Goal: Task Accomplishment & Management: Use online tool/utility

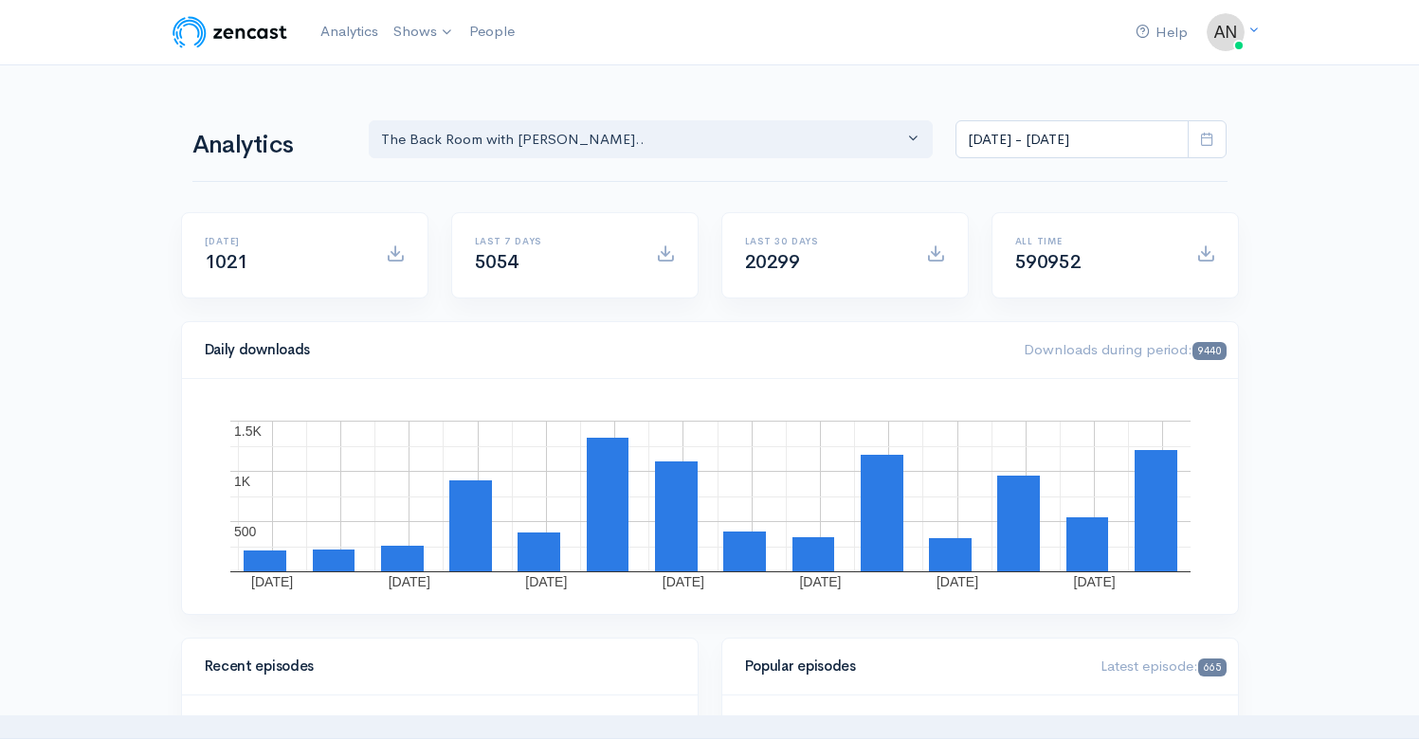
select select "10316"
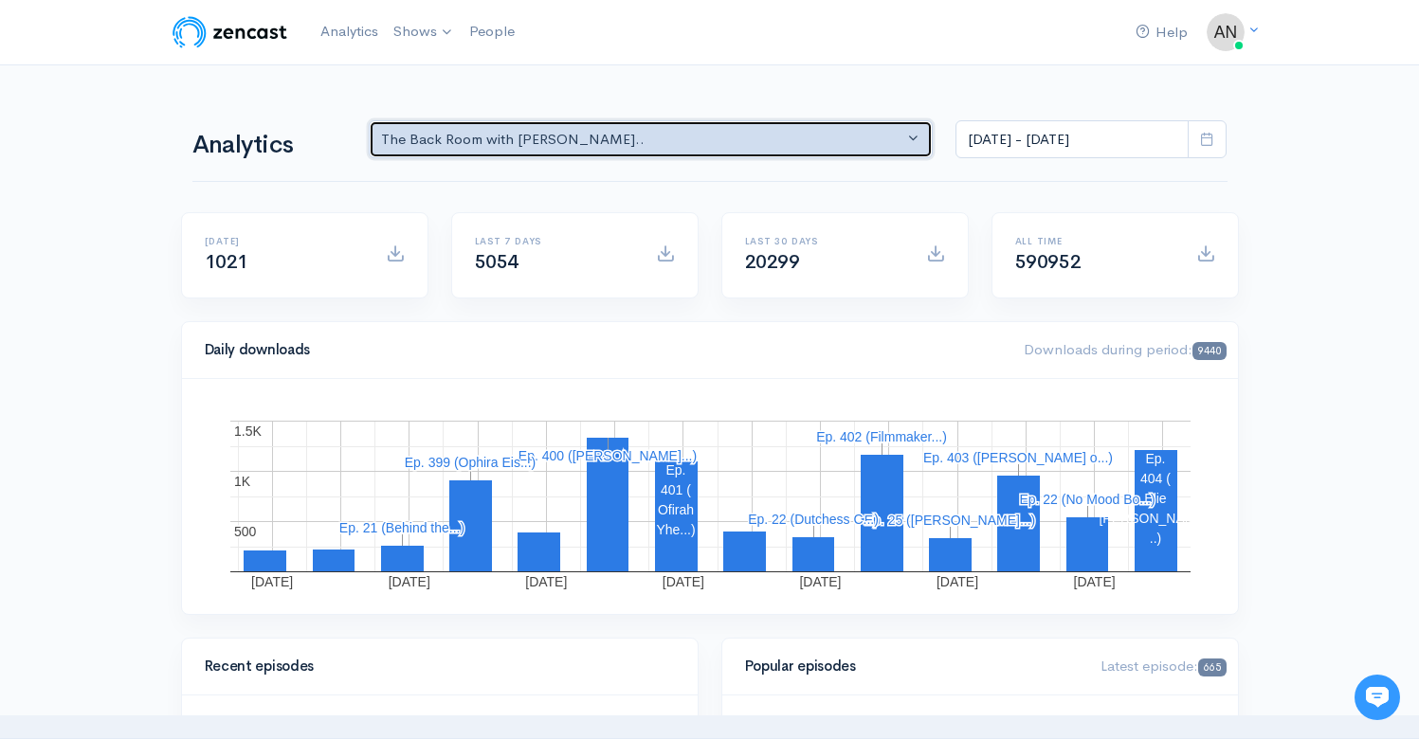
click at [738, 142] on div "The Back Room with [PERSON_NAME].." at bounding box center [642, 140] width 523 height 22
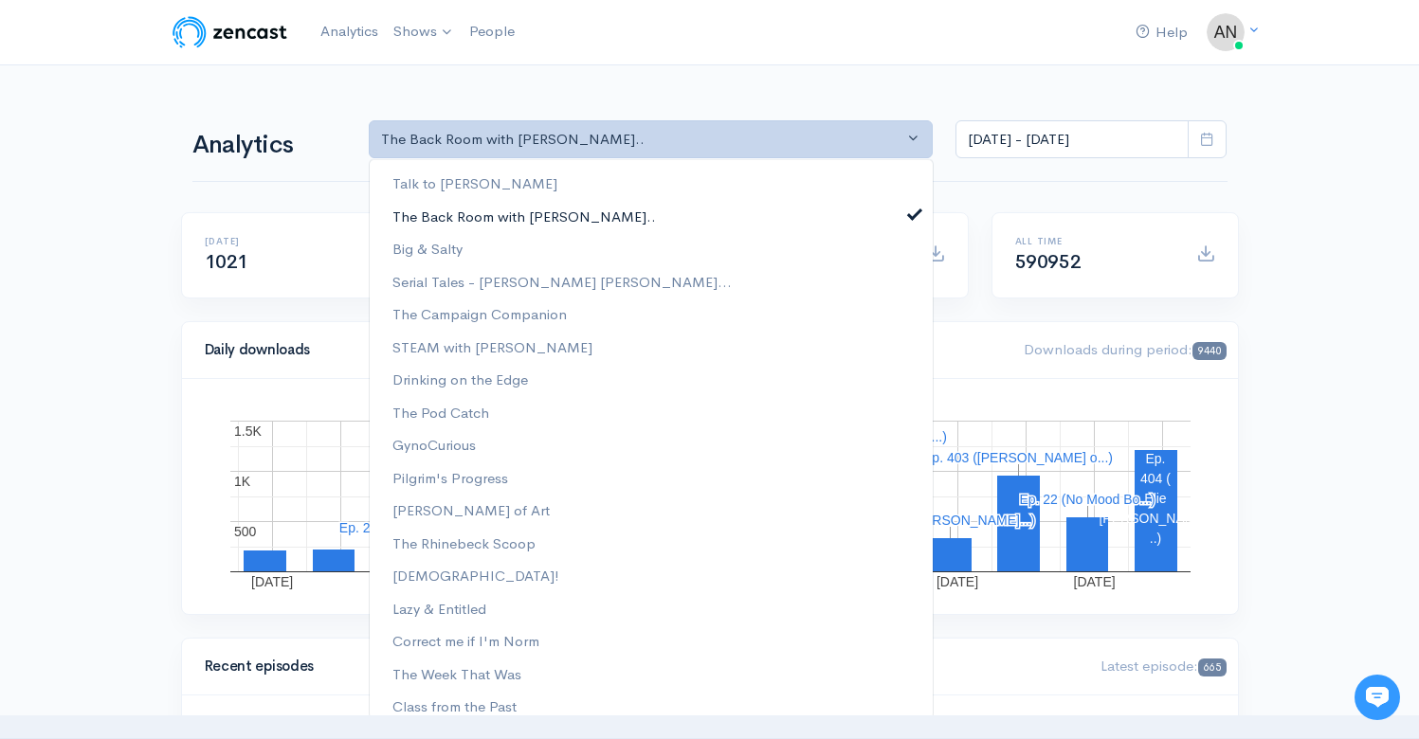
click at [911, 212] on span at bounding box center [915, 212] width 8 height 14
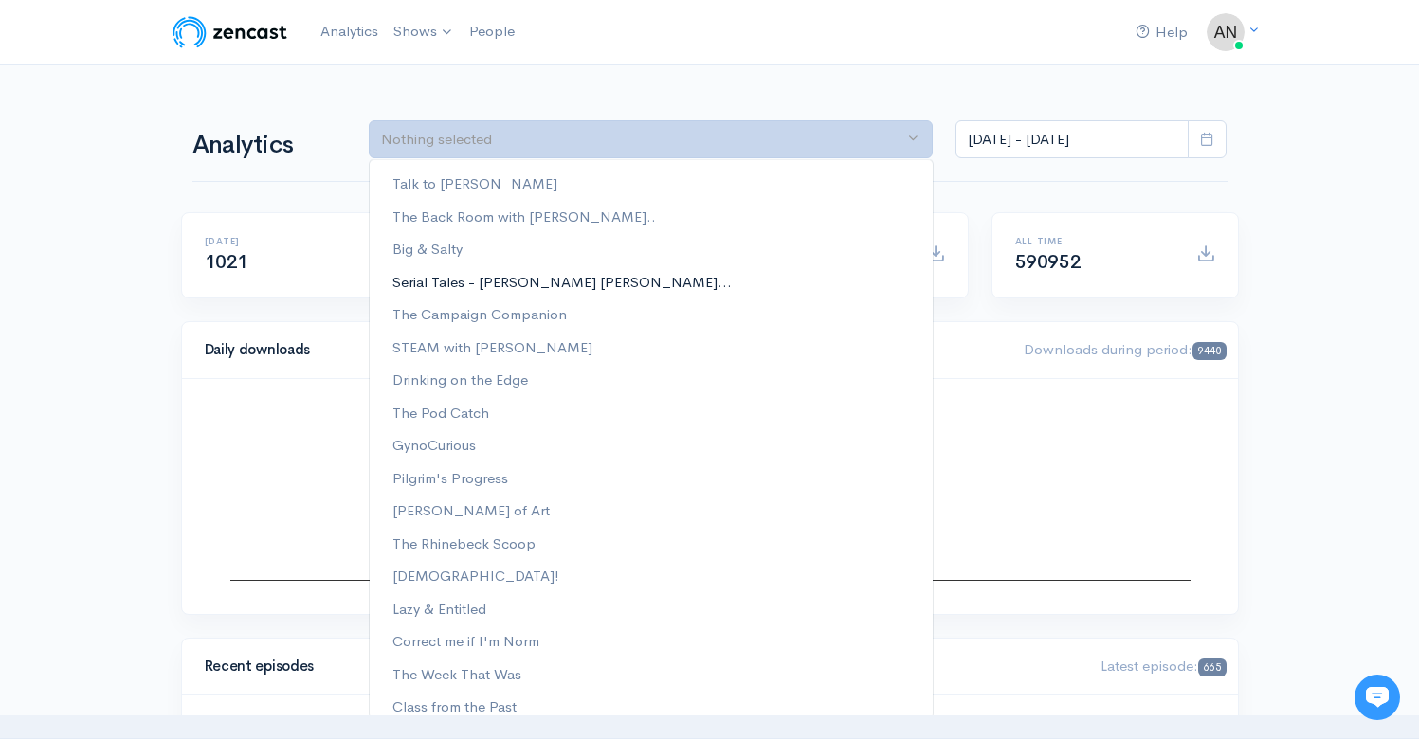
scroll to position [241, 0]
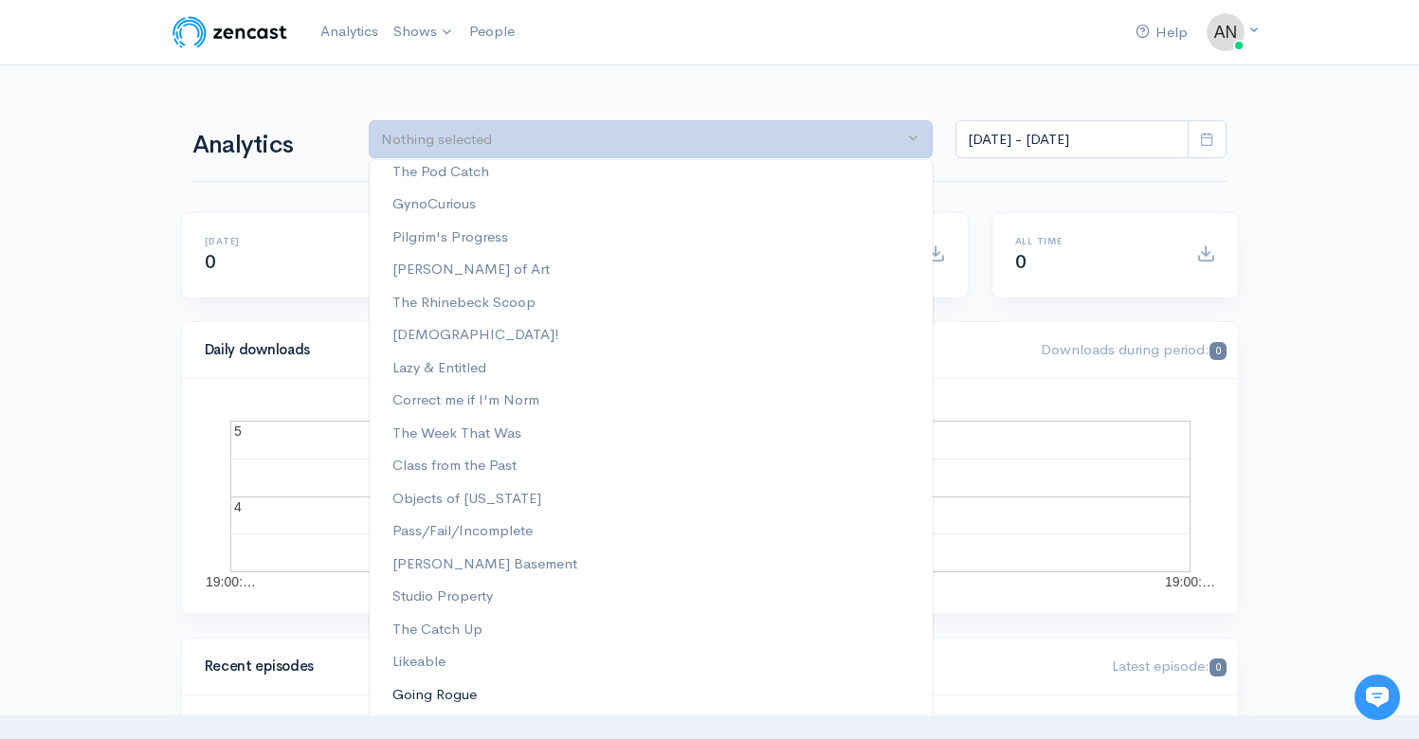
click at [420, 697] on span "Going Rogue" at bounding box center [434, 695] width 84 height 22
select select "15466"
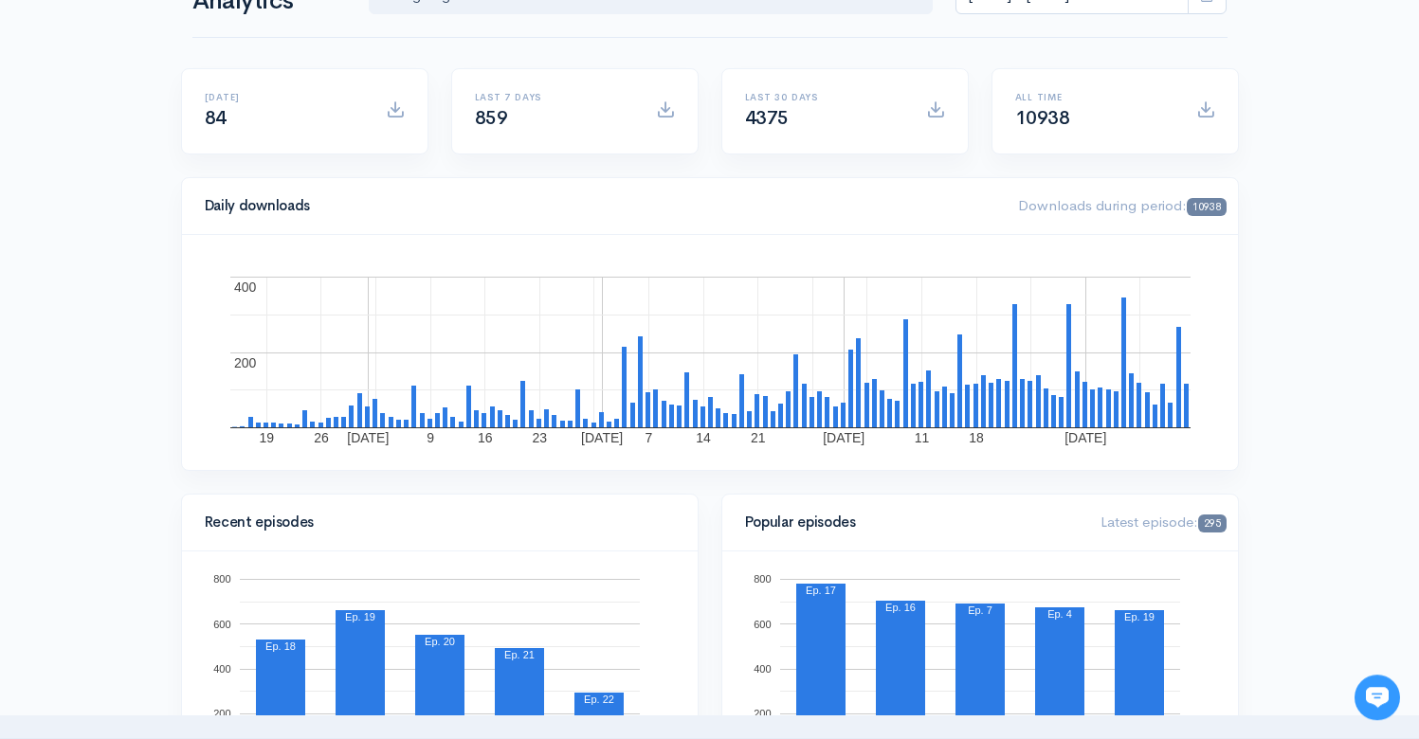
scroll to position [0, 0]
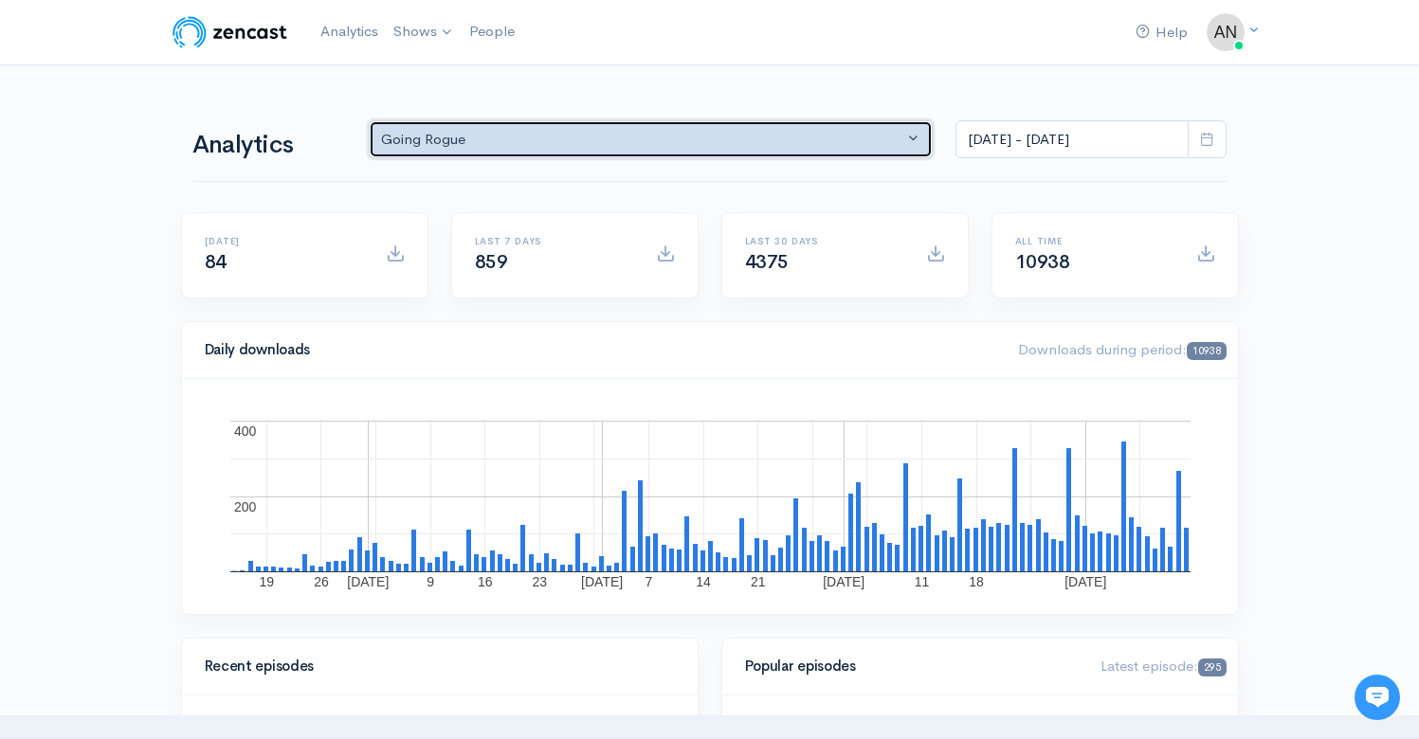
click at [807, 141] on div "Going Rogue" at bounding box center [642, 140] width 523 height 22
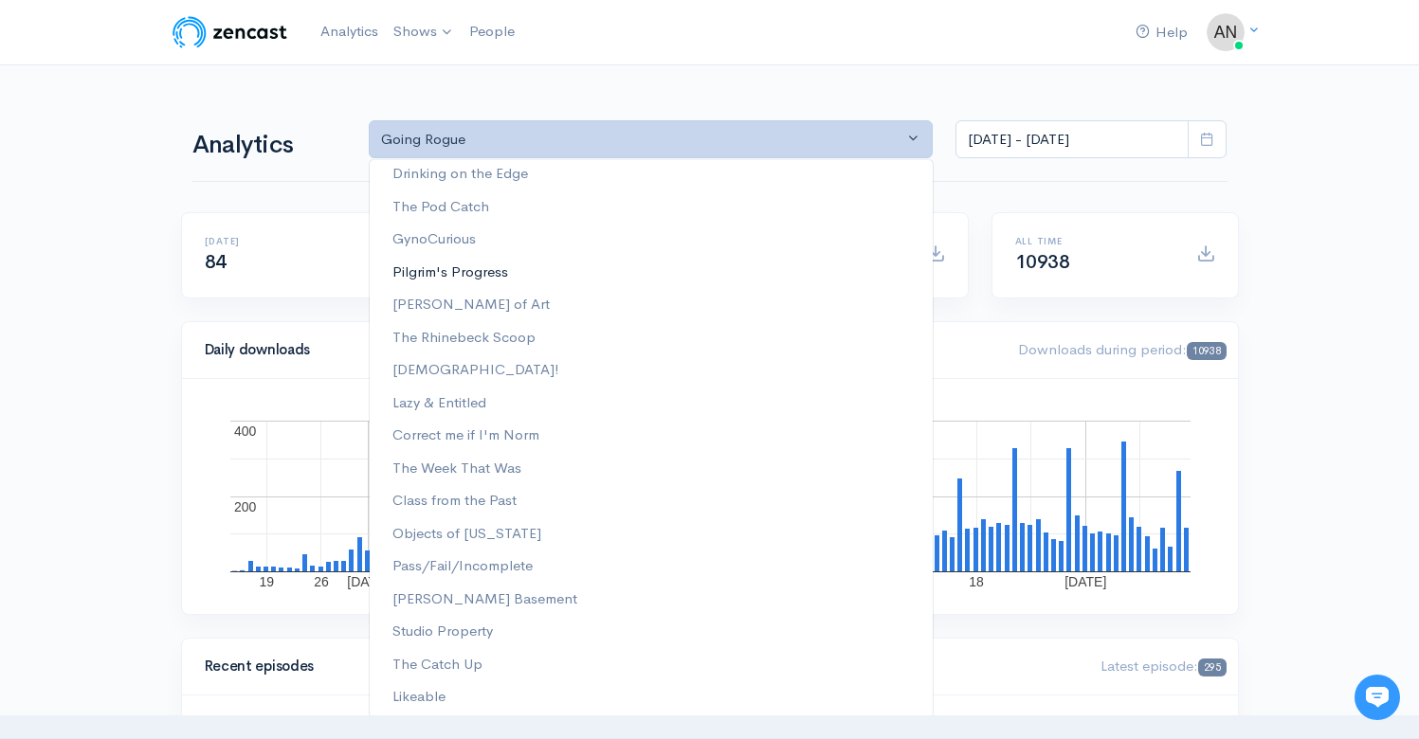
scroll to position [241, 0]
click at [911, 694] on span at bounding box center [915, 690] width 8 height 14
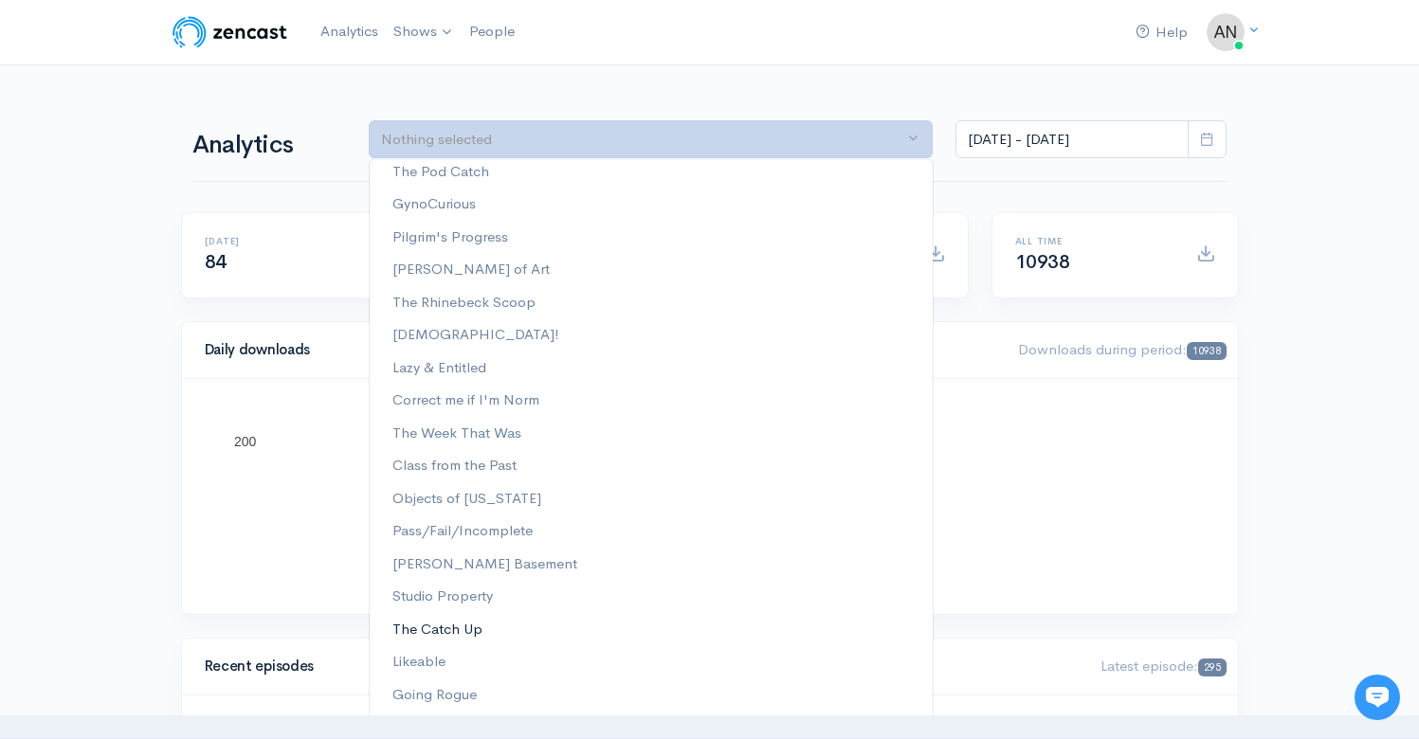
scroll to position [0, 0]
click at [398, 672] on span "Likeable" at bounding box center [418, 662] width 53 height 22
select select "15364"
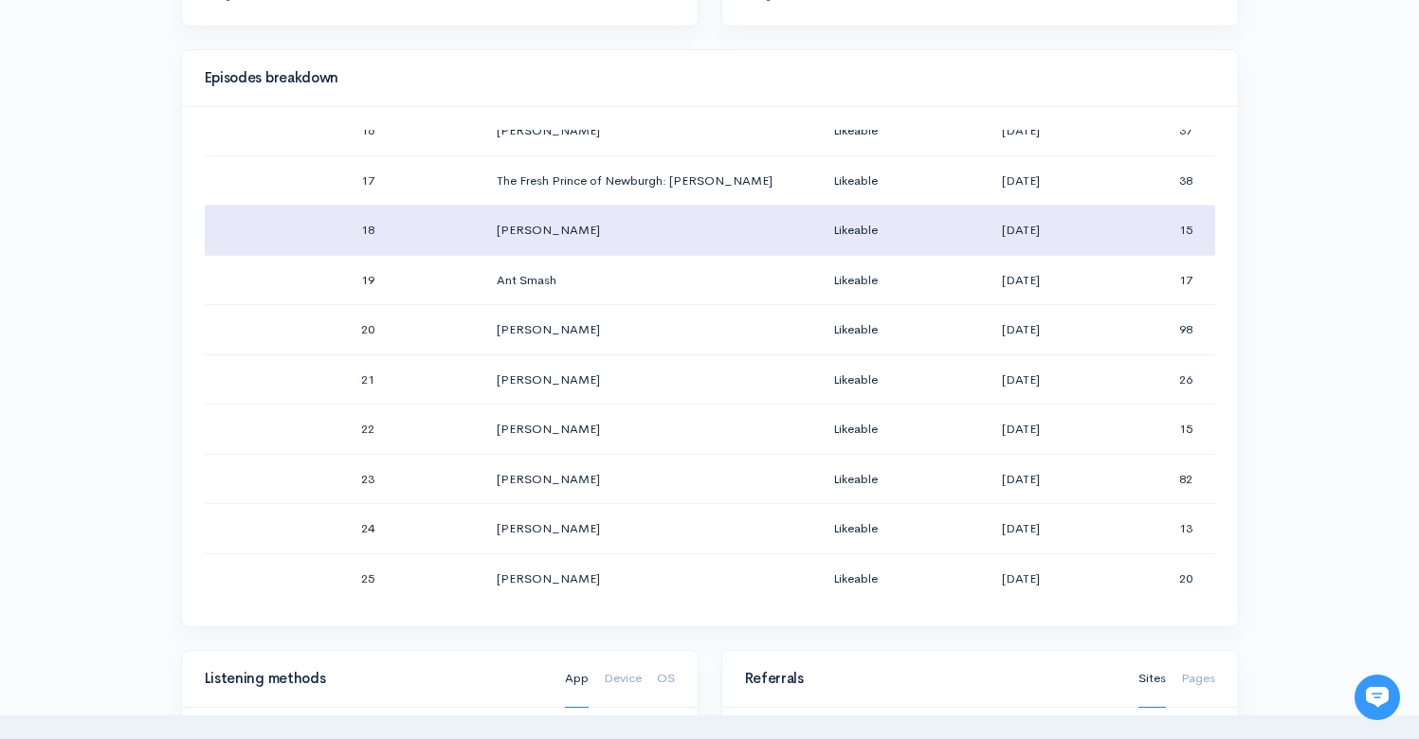
scroll to position [913, 0]
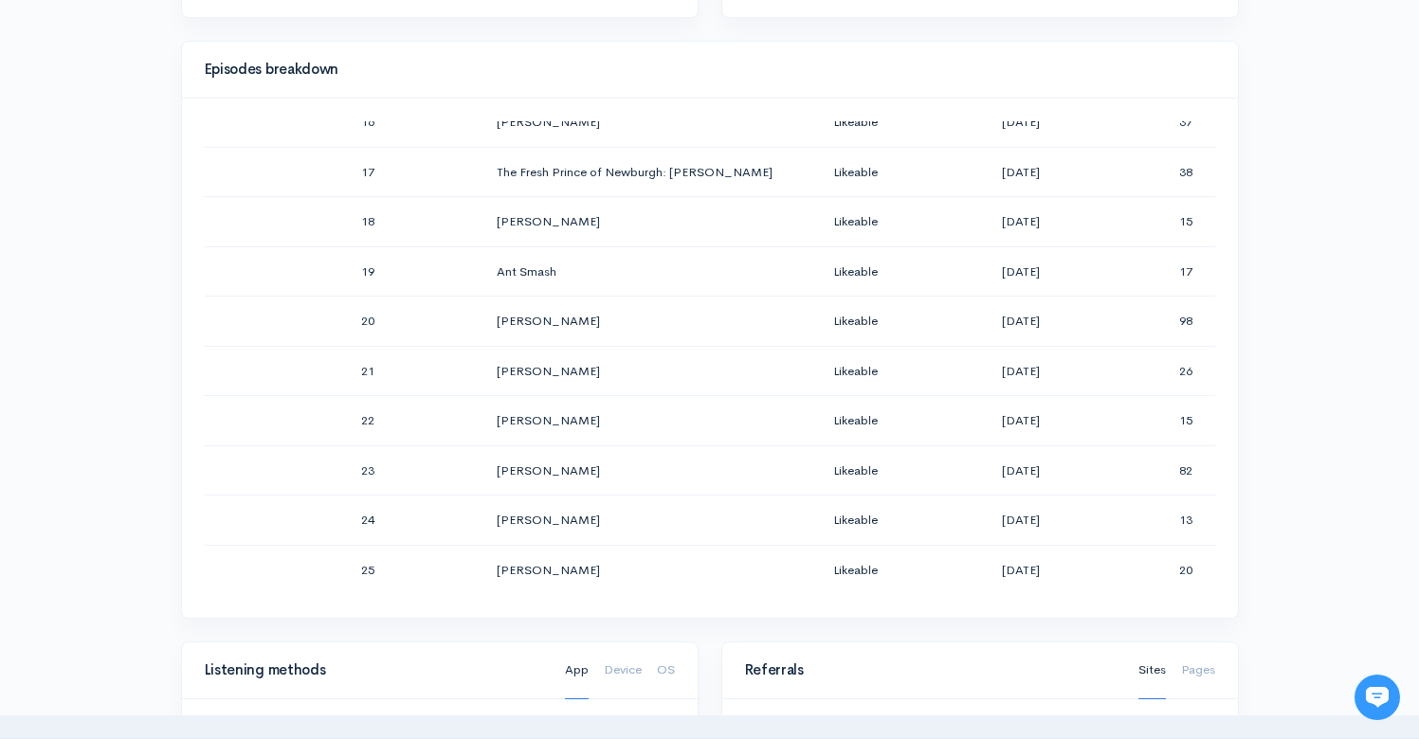
click at [1331, 326] on div "Help Notifications View all Your profile Team settings Radio Free Rhinecliff Cu…" at bounding box center [709, 430] width 1419 height 2686
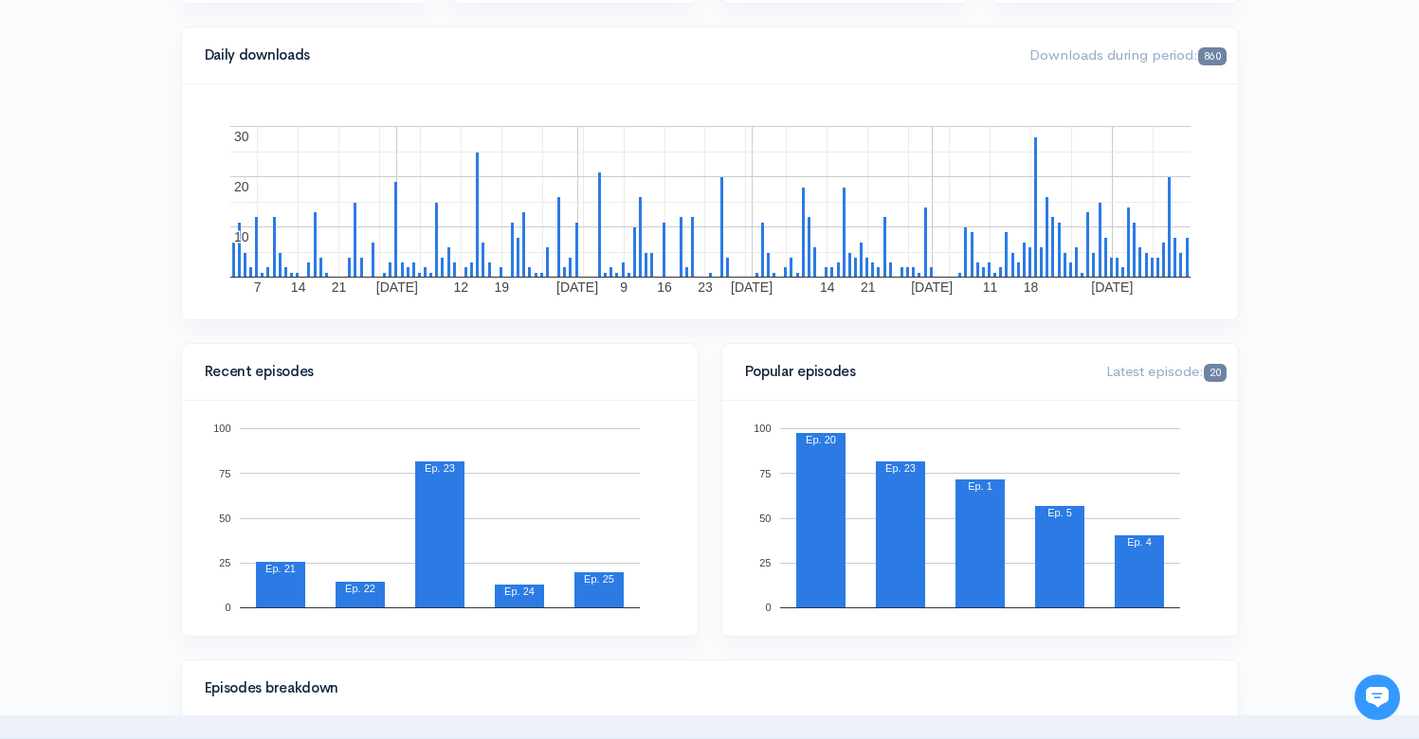
scroll to position [0, 0]
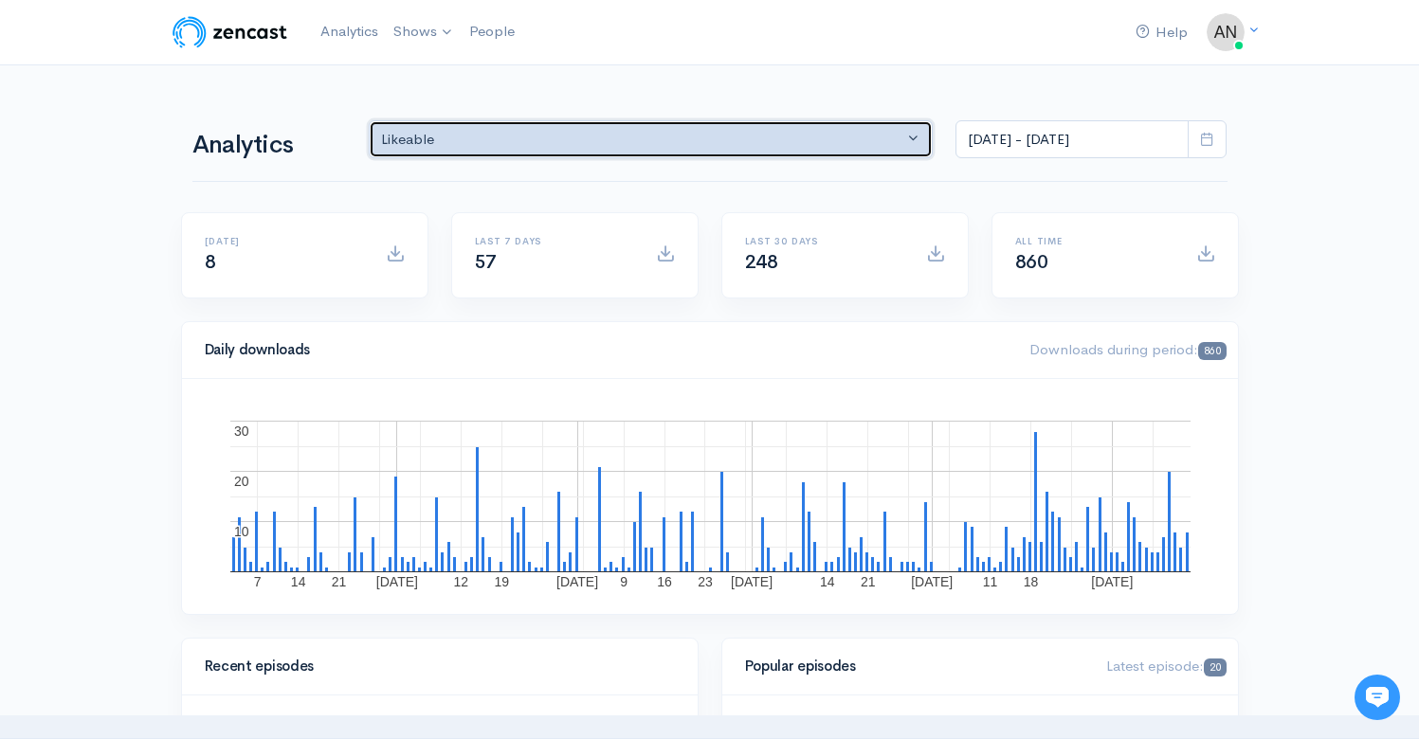
click at [703, 142] on div "Likeable" at bounding box center [642, 140] width 523 height 22
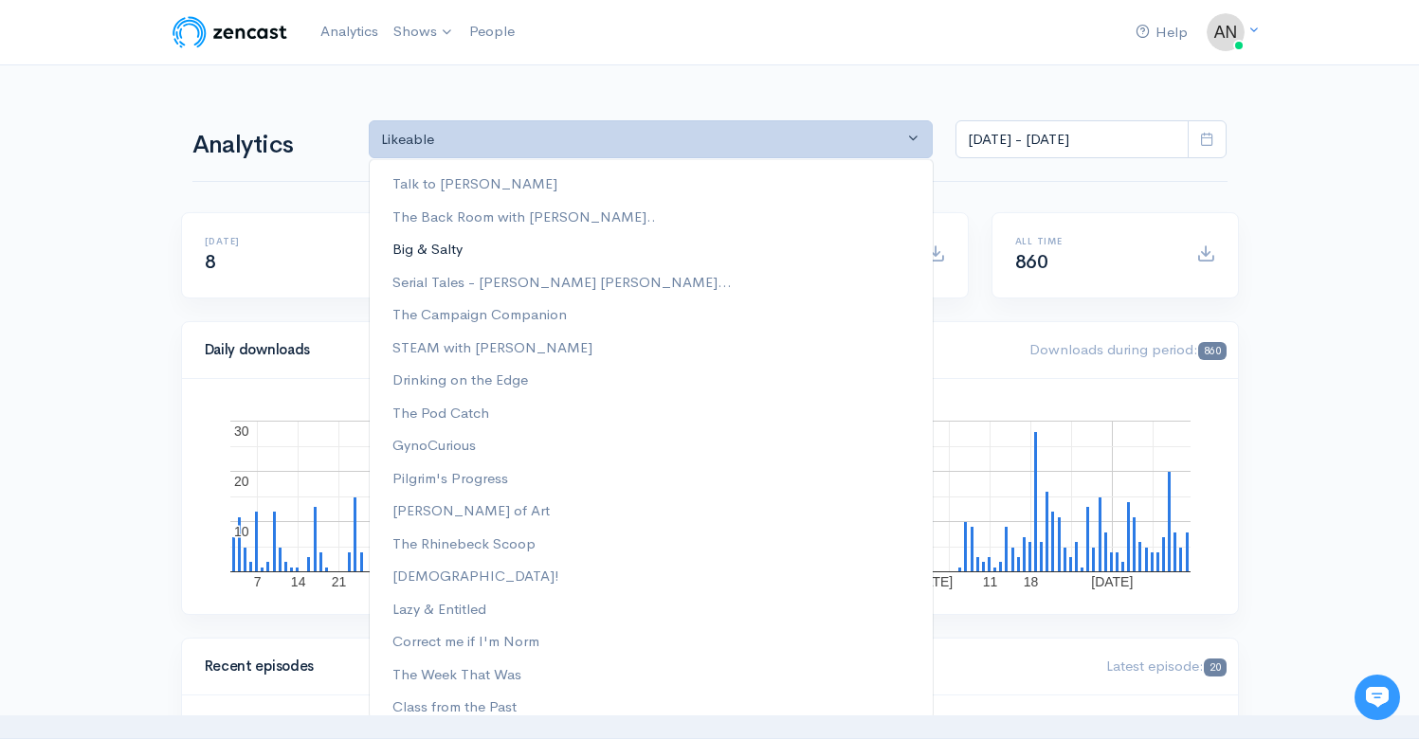
scroll to position [241, 0]
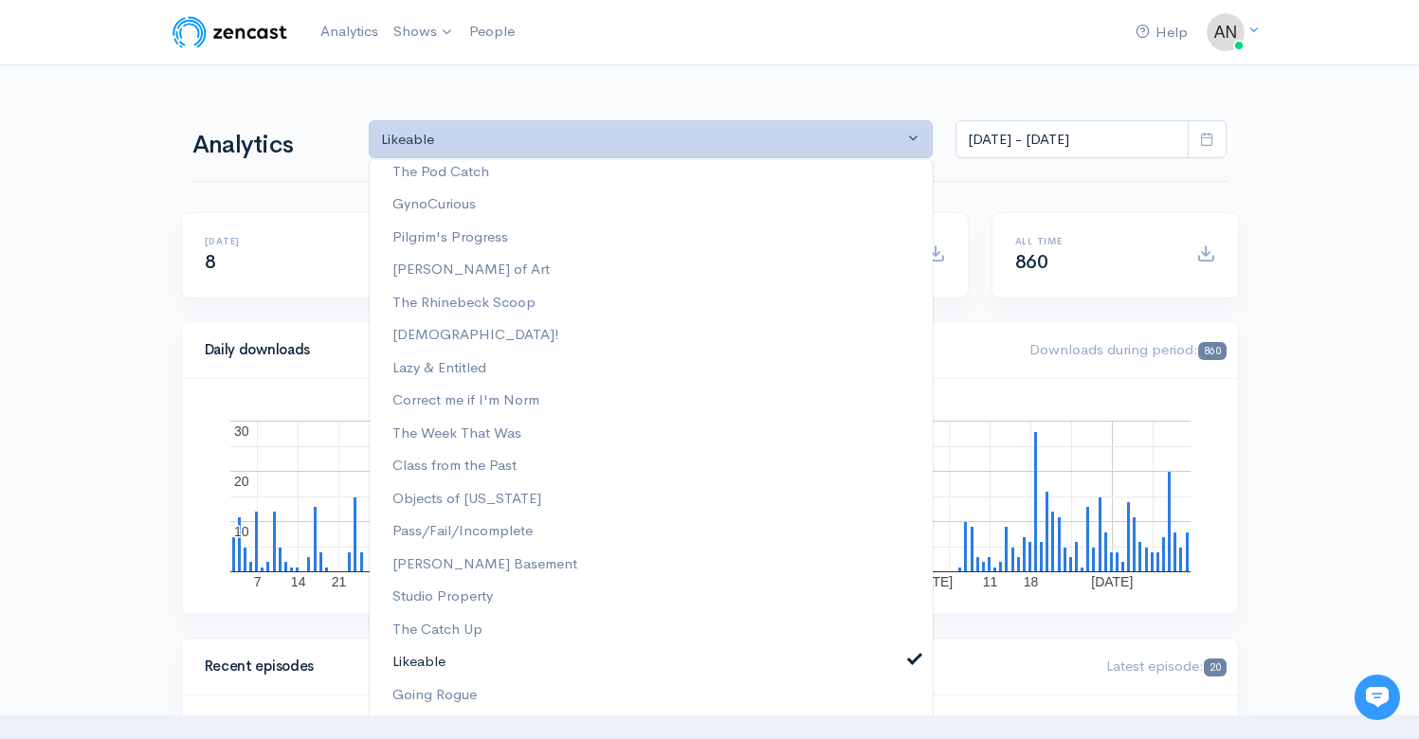
click at [911, 655] on span at bounding box center [915, 657] width 8 height 14
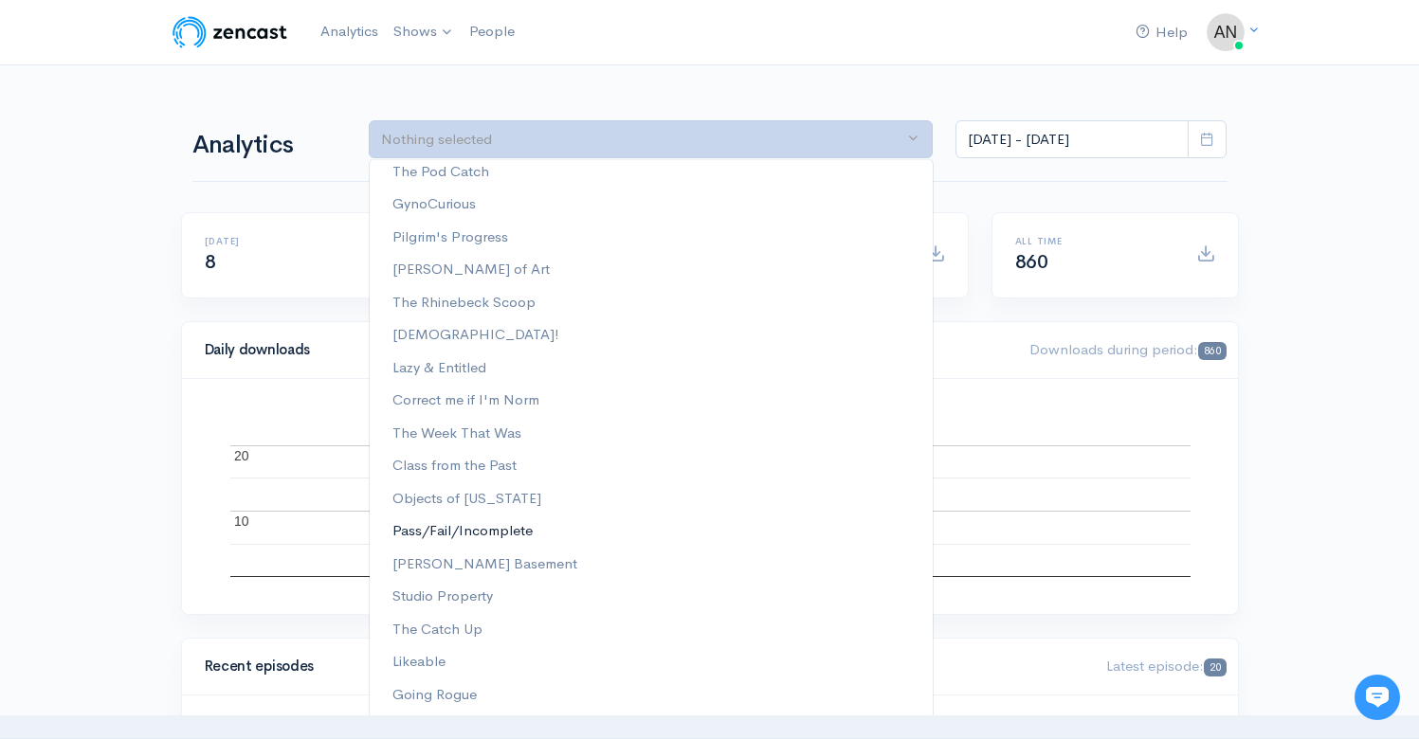
scroll to position [0, 0]
click at [471, 391] on span "Correct me if I'm Norm" at bounding box center [465, 400] width 147 height 22
select select "13974"
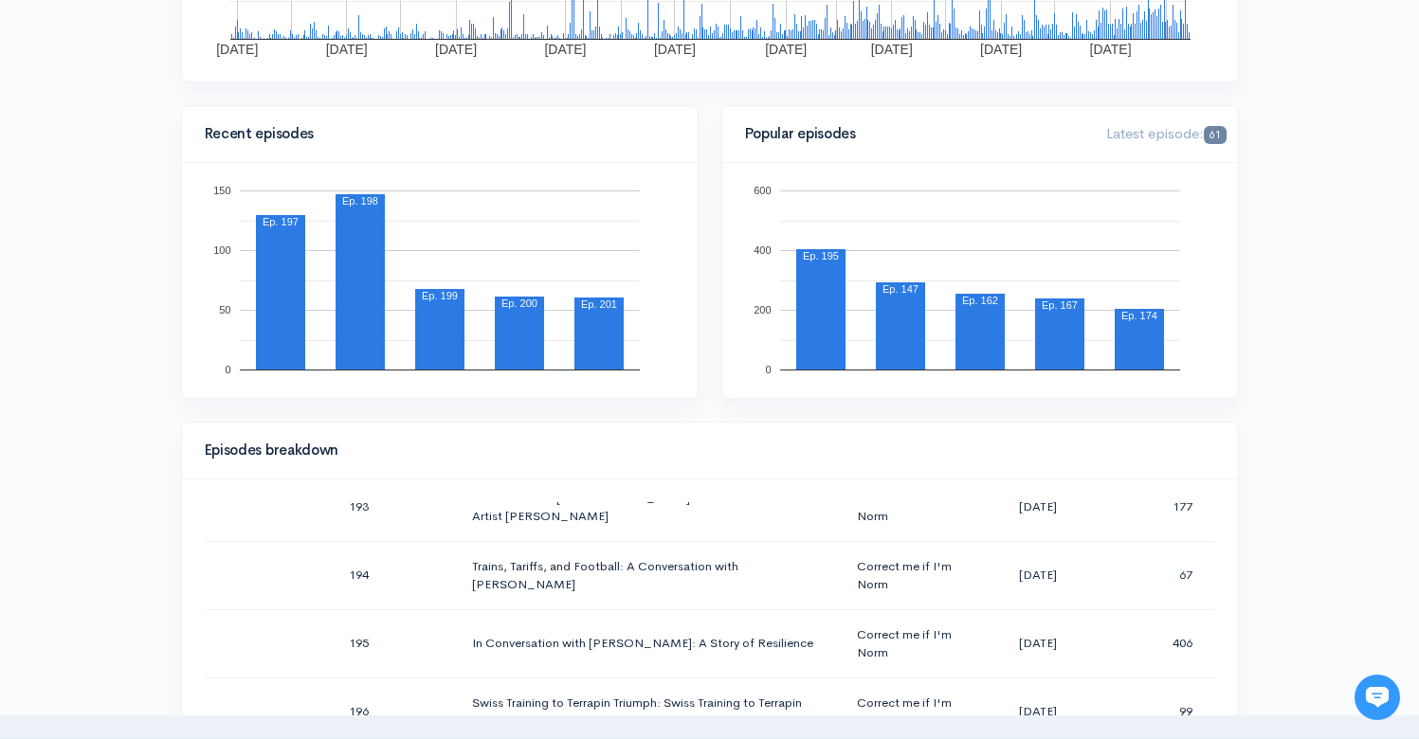
scroll to position [0, 0]
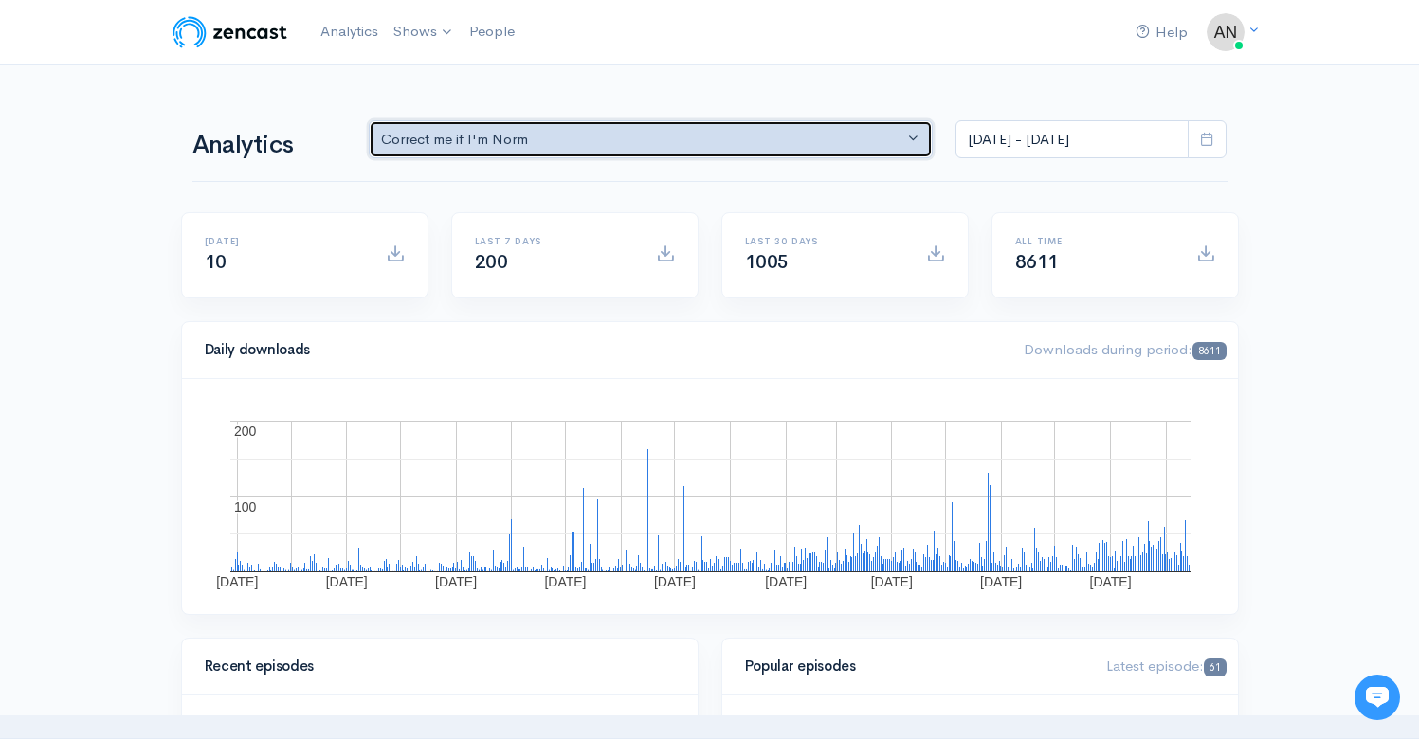
click at [612, 133] on div "Correct me if I'm Norm" at bounding box center [642, 140] width 523 height 22
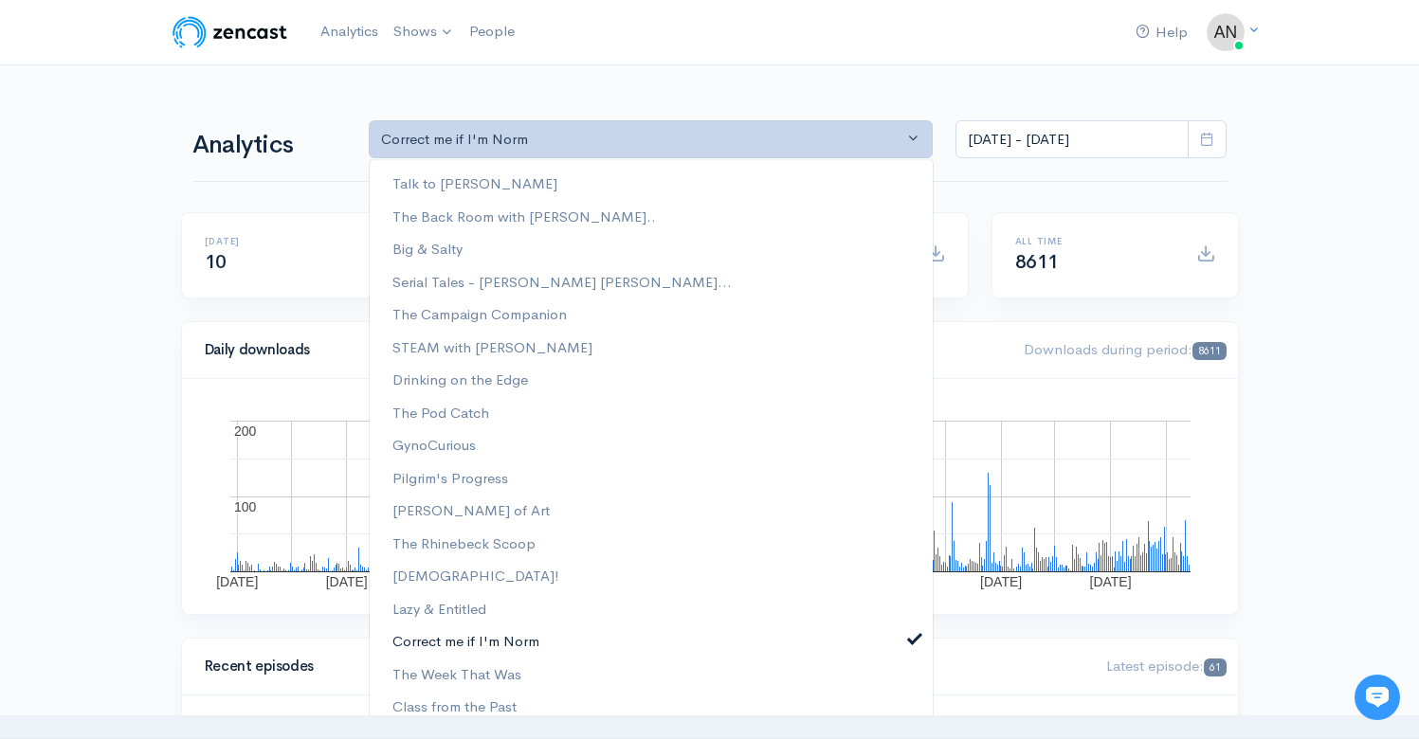
click at [911, 636] on span at bounding box center [915, 636] width 8 height 14
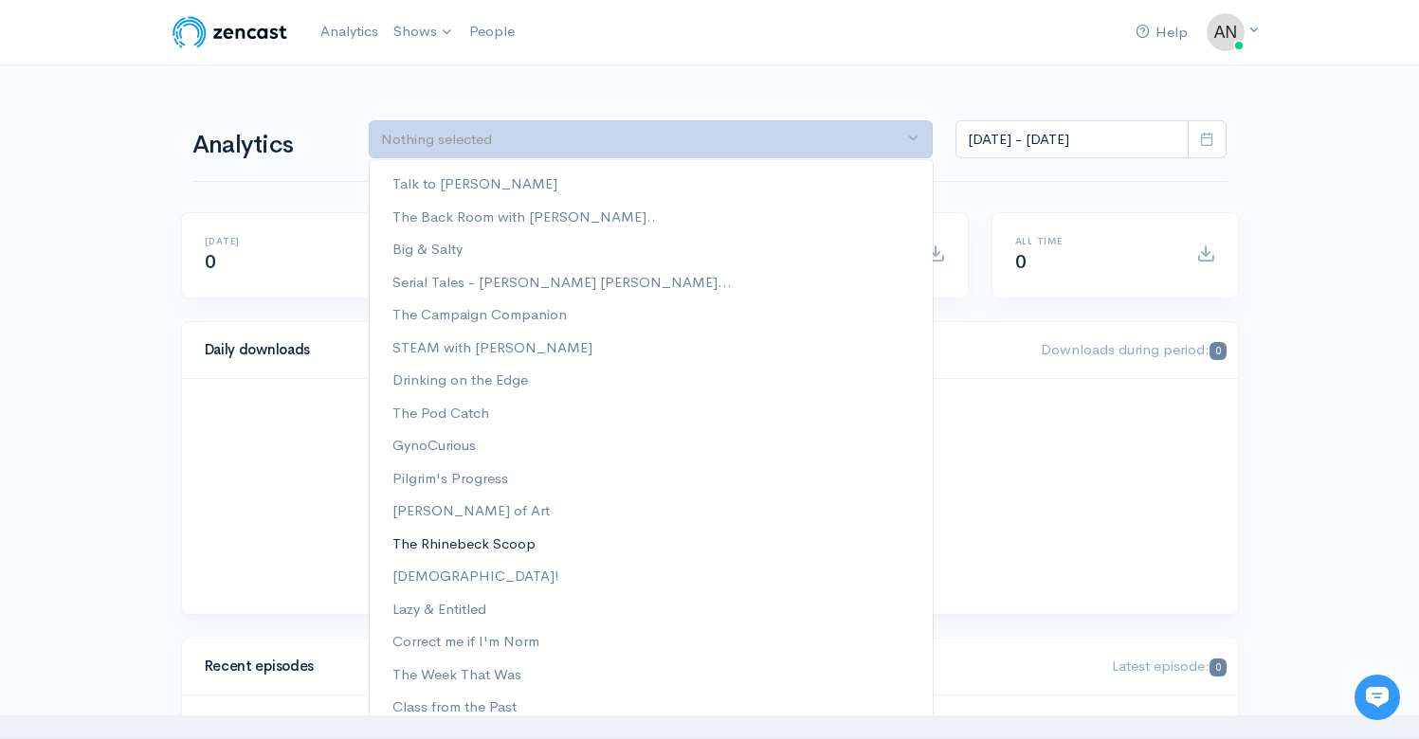
click at [514, 540] on span "The Rhinebeck Scoop" at bounding box center [463, 544] width 143 height 22
select select "13481"
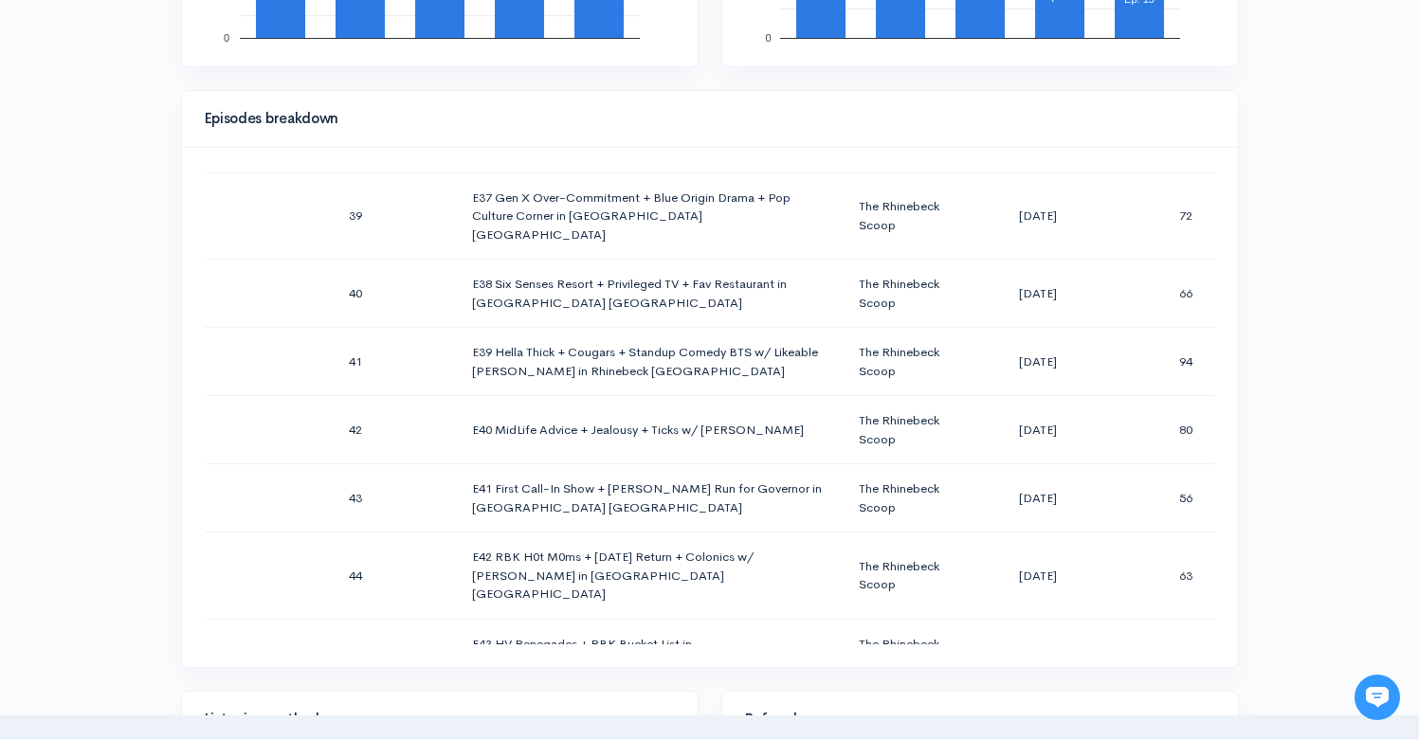
click at [1340, 286] on div "Help Notifications View all Your profile Team settings Radio Free Rhinecliff Cu…" at bounding box center [709, 479] width 1419 height 2686
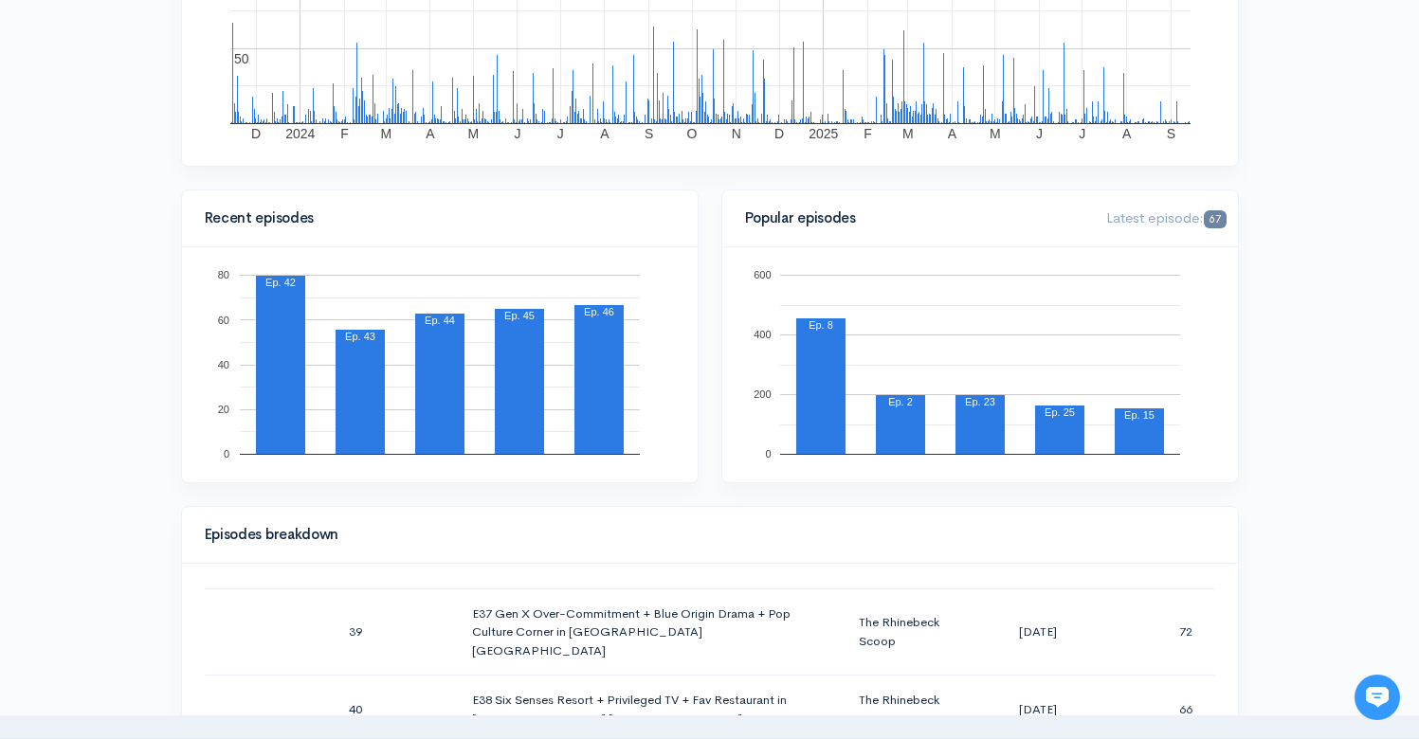
scroll to position [39, 0]
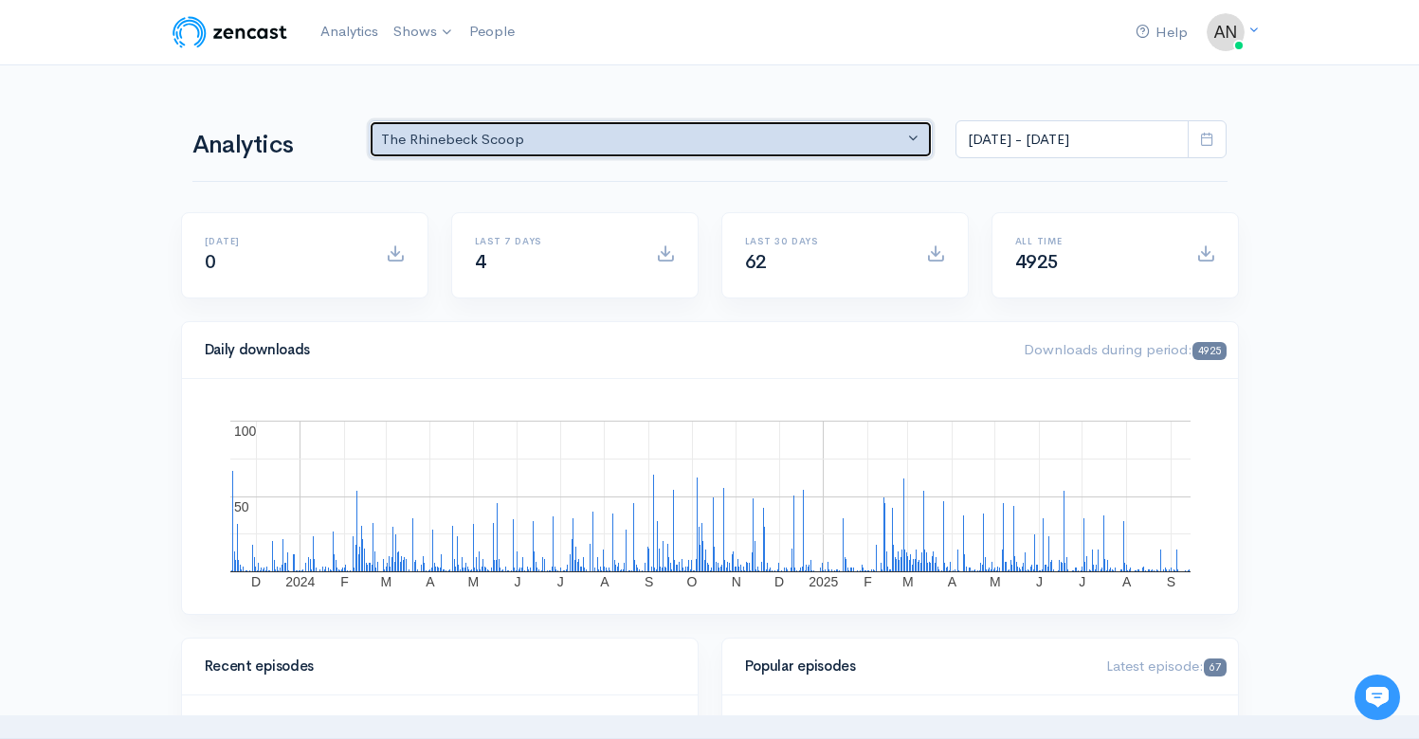
click at [643, 139] on div "The Rhinebeck Scoop" at bounding box center [642, 140] width 523 height 22
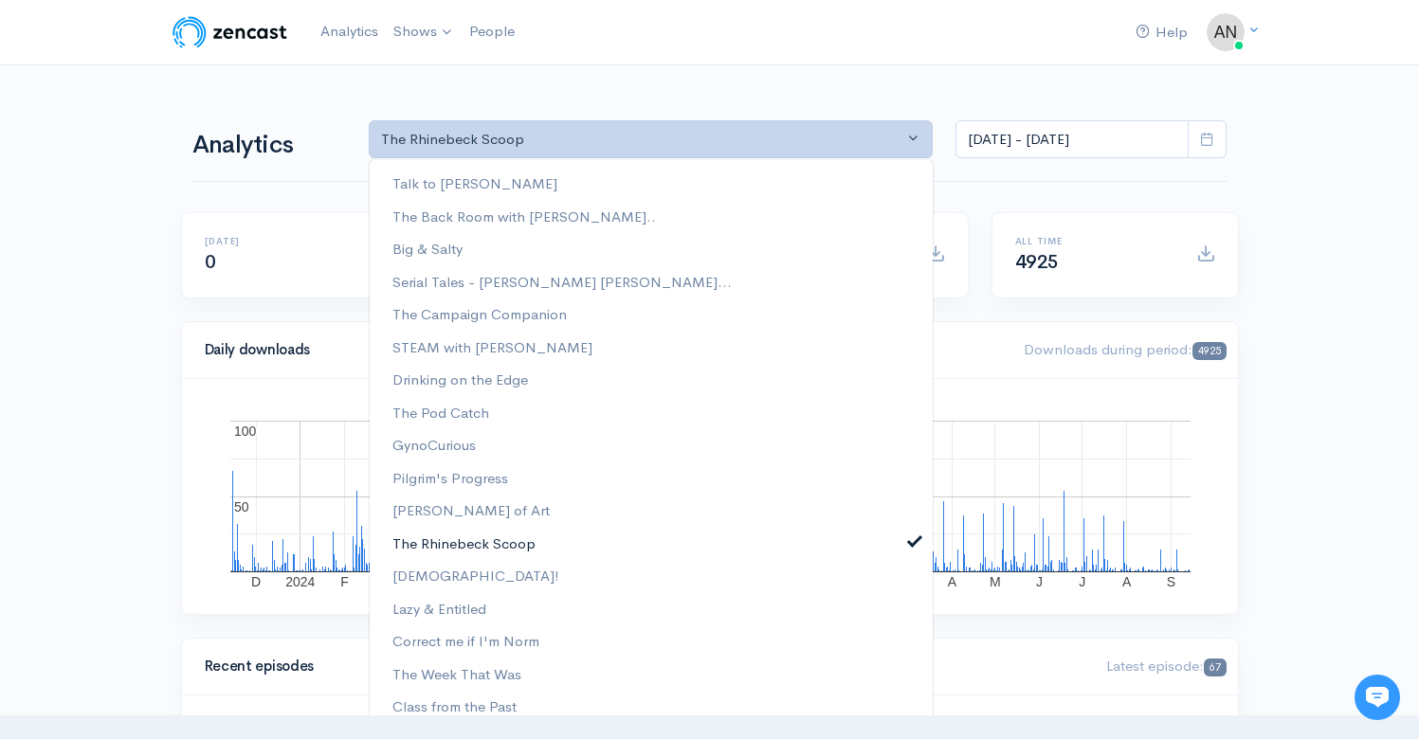
click at [911, 539] on span at bounding box center [915, 539] width 8 height 14
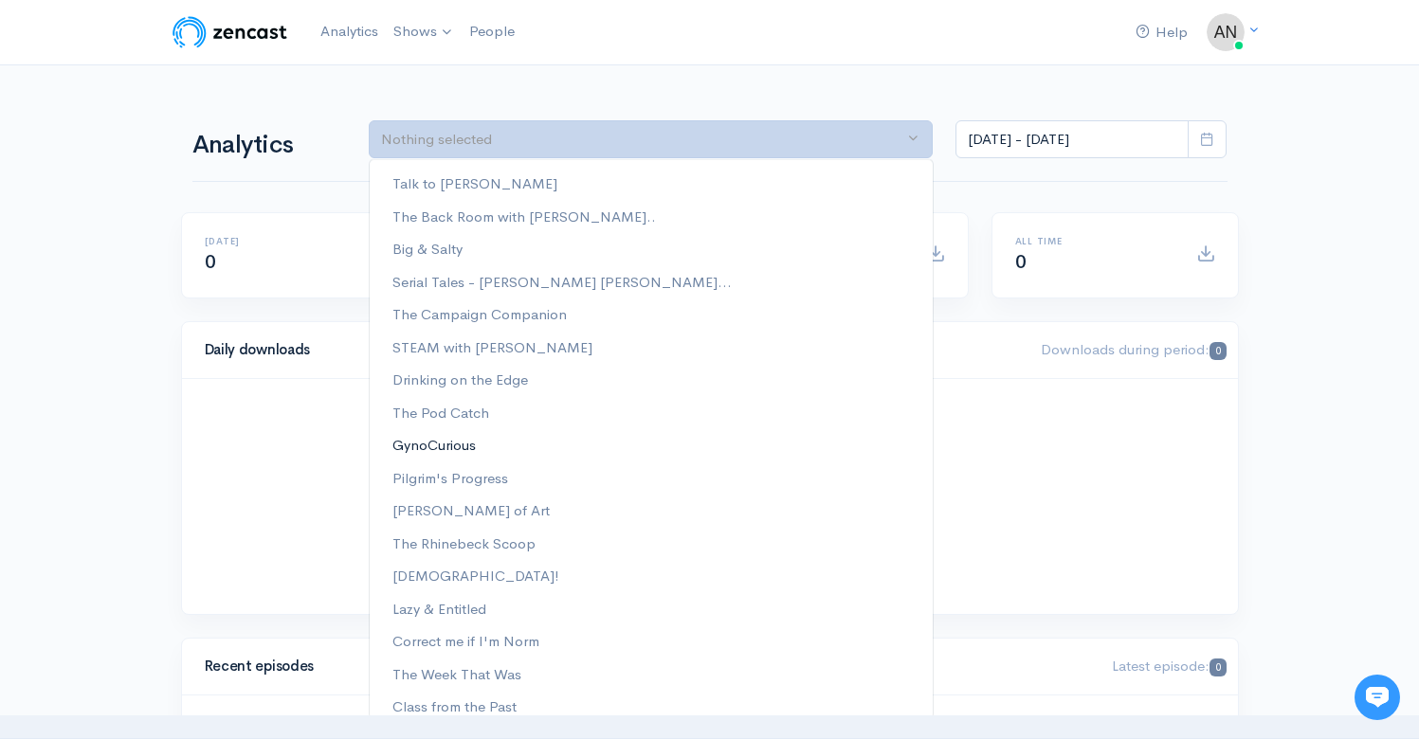
click at [441, 444] on span "GynoCurious" at bounding box center [433, 445] width 83 height 22
select select "12646"
